Goal: Navigation & Orientation: Find specific page/section

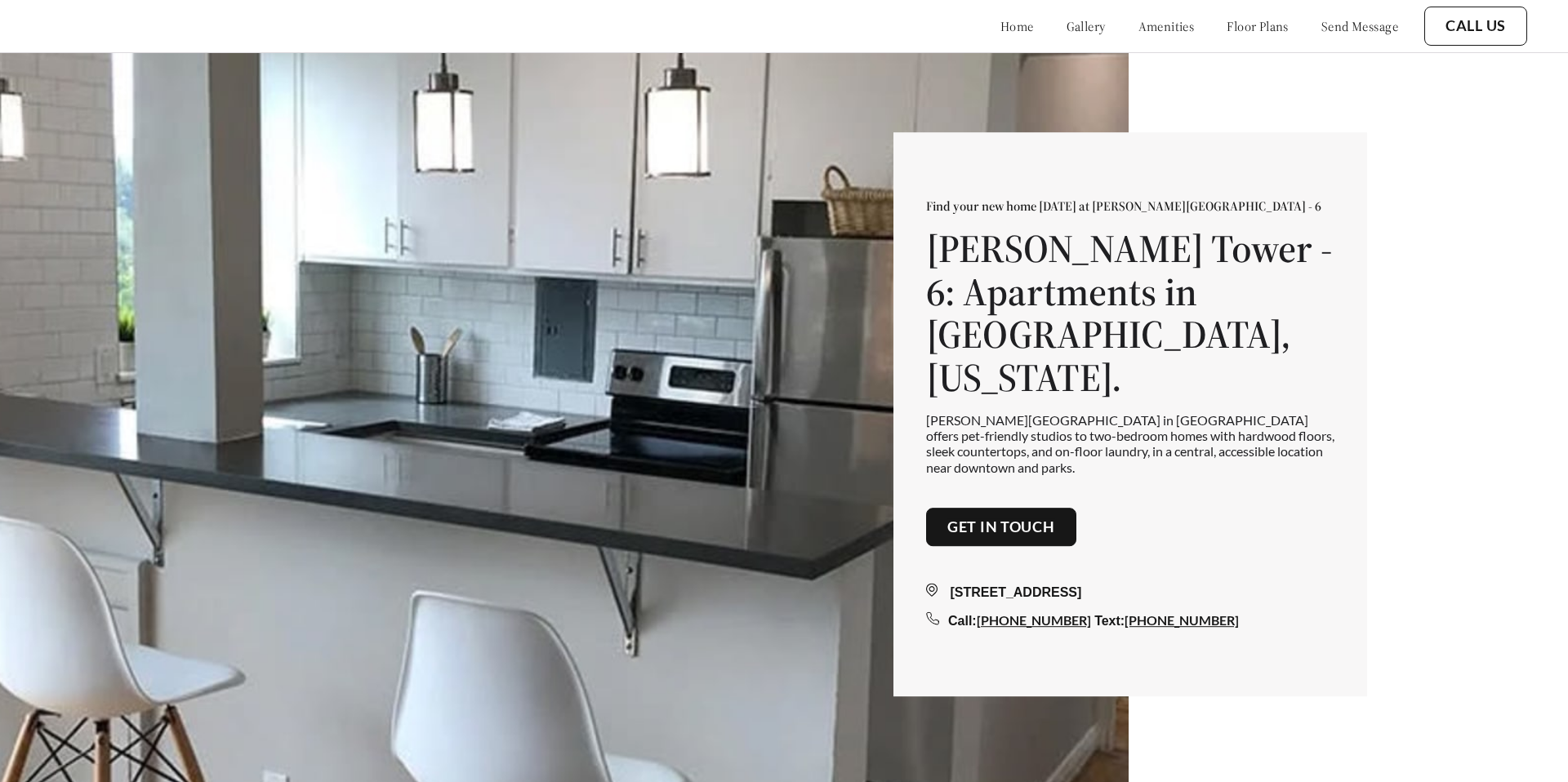
click at [1141, 21] on link "amenities" at bounding box center [1167, 27] width 57 height 17
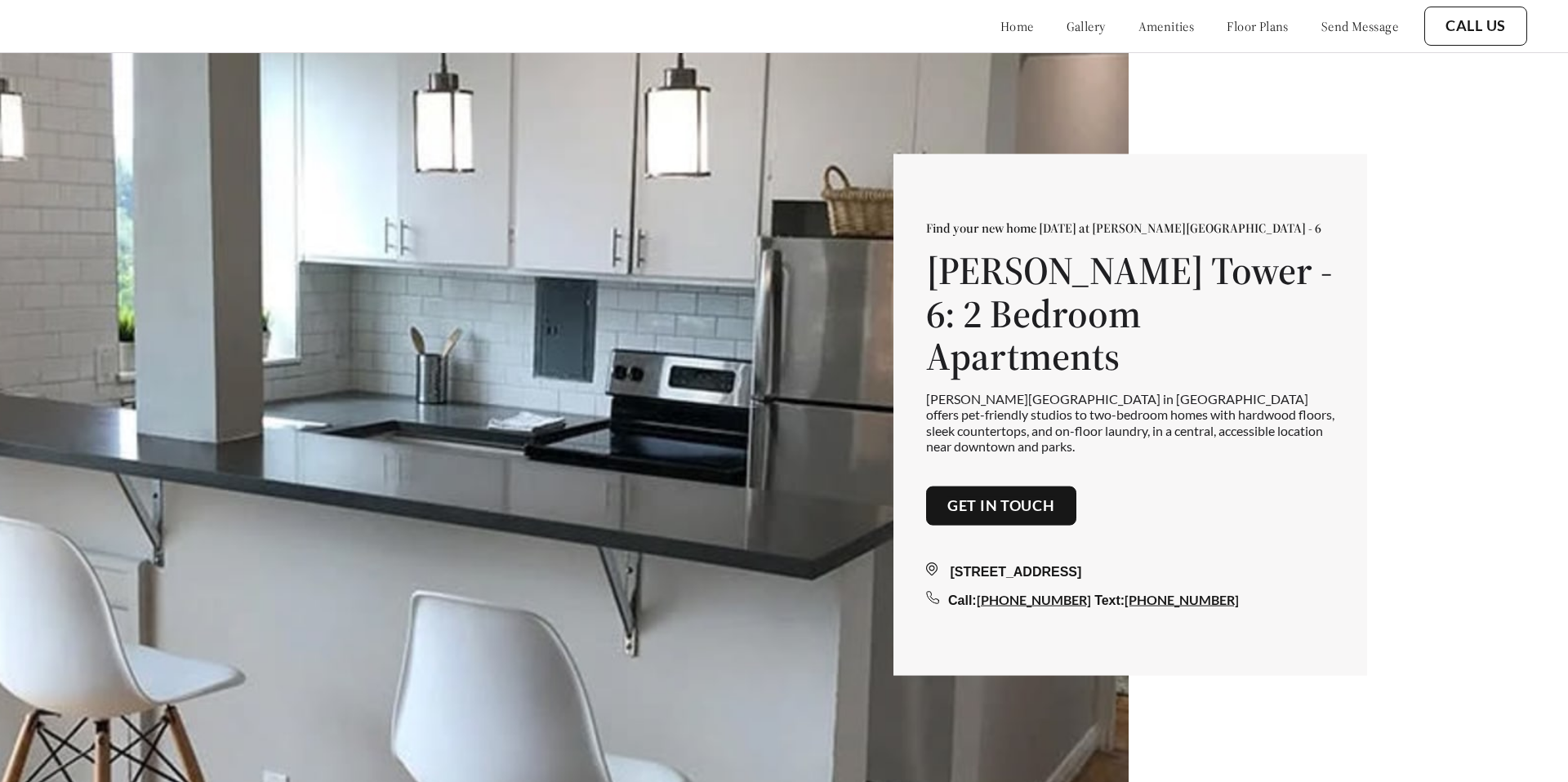
click at [1239, 28] on link "floor plans" at bounding box center [1258, 27] width 62 height 17
